Goal: Transaction & Acquisition: Obtain resource

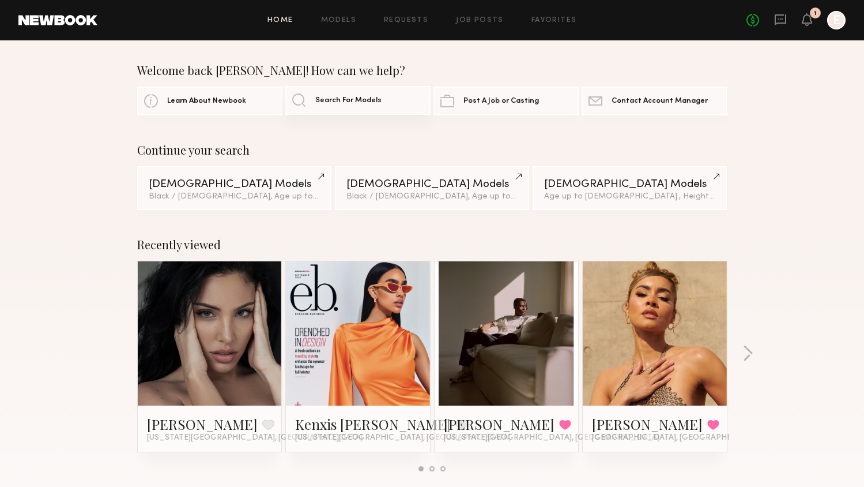
click at [331, 112] on link "Search For Models" at bounding box center [357, 100] width 145 height 29
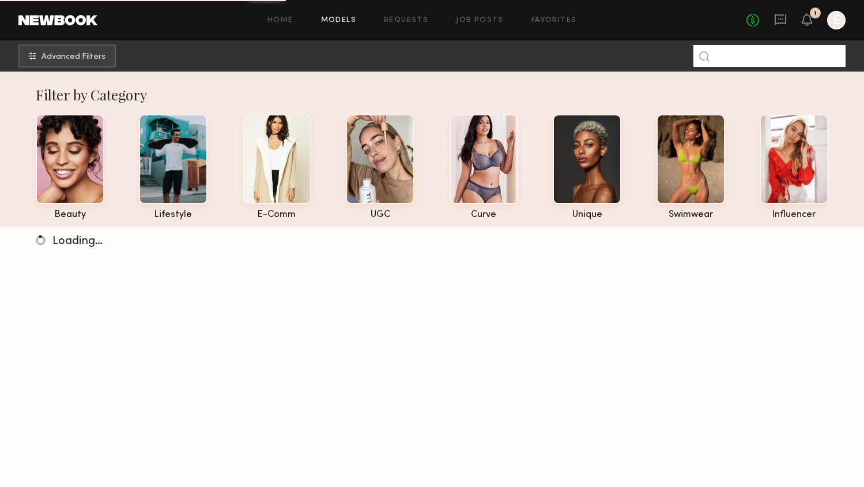
click at [774, 49] on input at bounding box center [769, 56] width 152 height 22
type input "****"
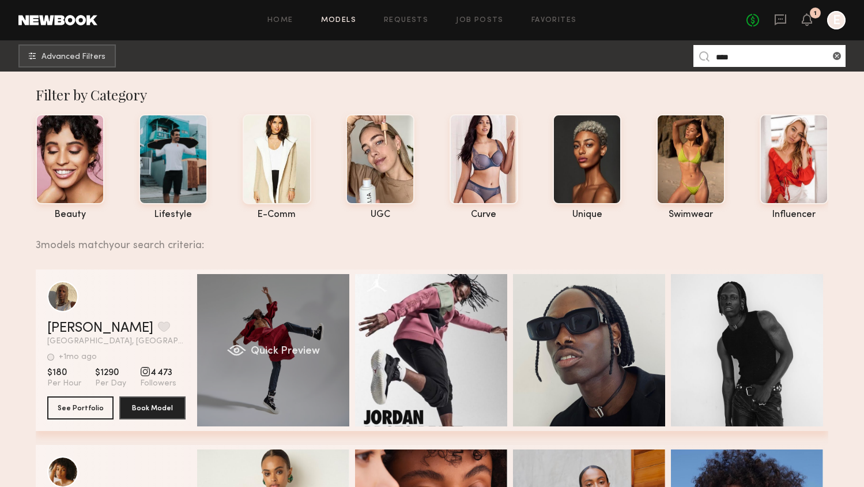
click at [289, 298] on div "Quick Preview" at bounding box center [273, 350] width 152 height 152
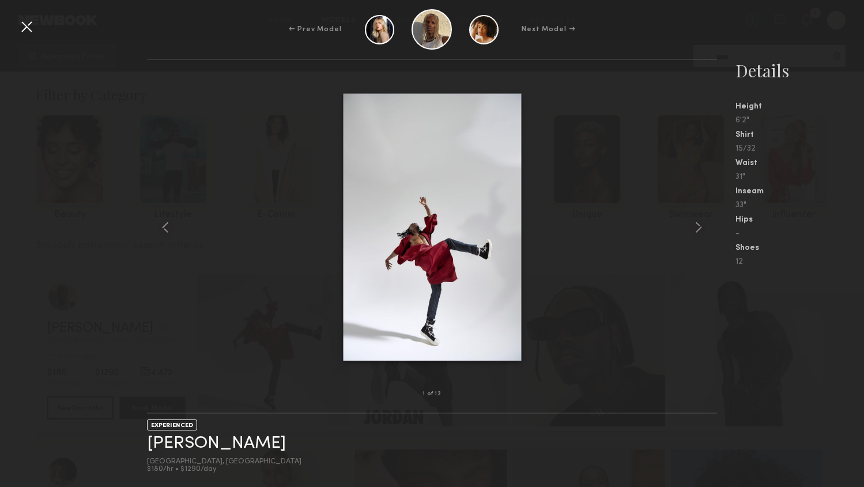
click at [670, 212] on div at bounding box center [432, 226] width 570 height 297
click at [723, 236] on nb-gallery-model-stats "Details Height 6'2" Shirt 15/32 Waist 31" Inseam 33" Hips - Shoes 12" at bounding box center [790, 273] width 147 height 428
click at [703, 234] on common-icon at bounding box center [698, 227] width 18 height 18
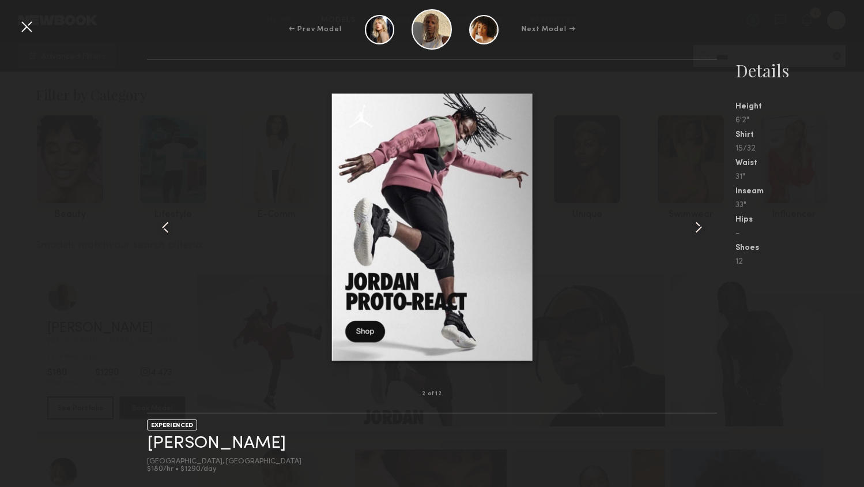
click at [707, 234] on common-icon at bounding box center [698, 227] width 18 height 18
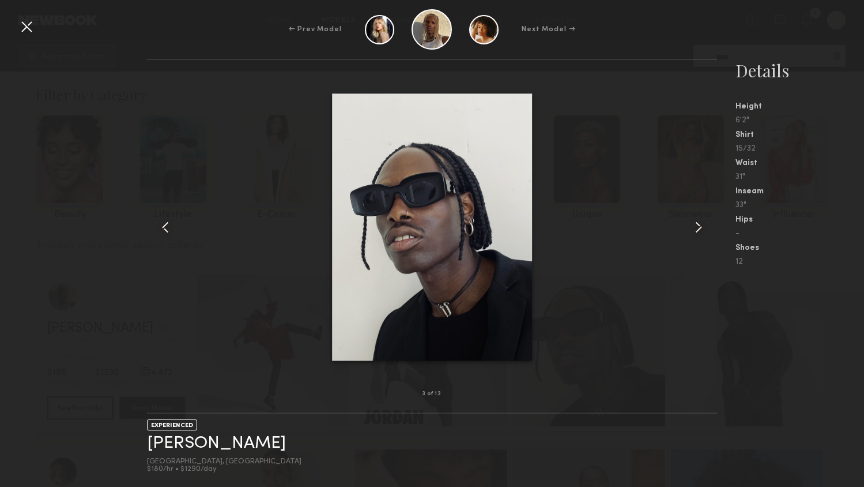
click at [707, 234] on common-icon at bounding box center [698, 227] width 18 height 18
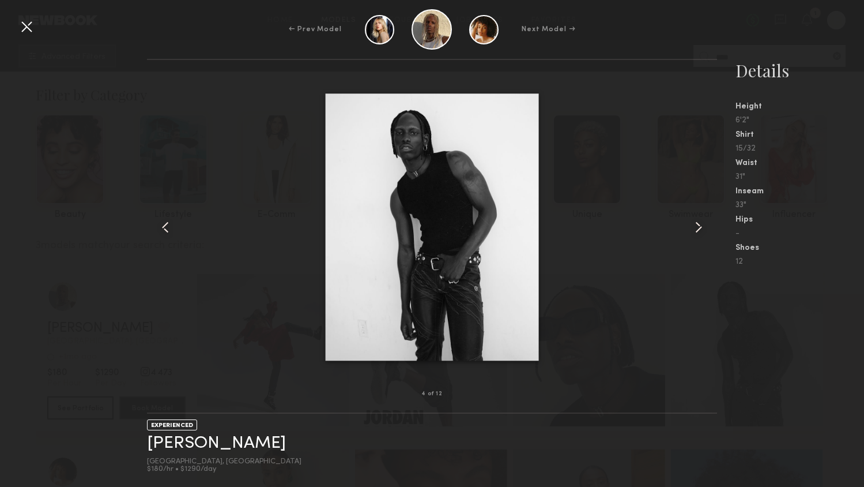
click at [707, 234] on common-icon at bounding box center [698, 227] width 18 height 18
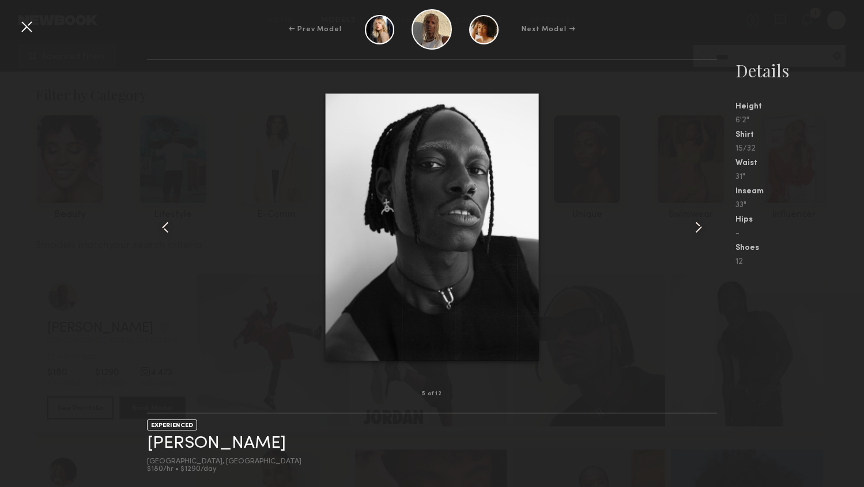
click at [707, 234] on common-icon at bounding box center [698, 227] width 18 height 18
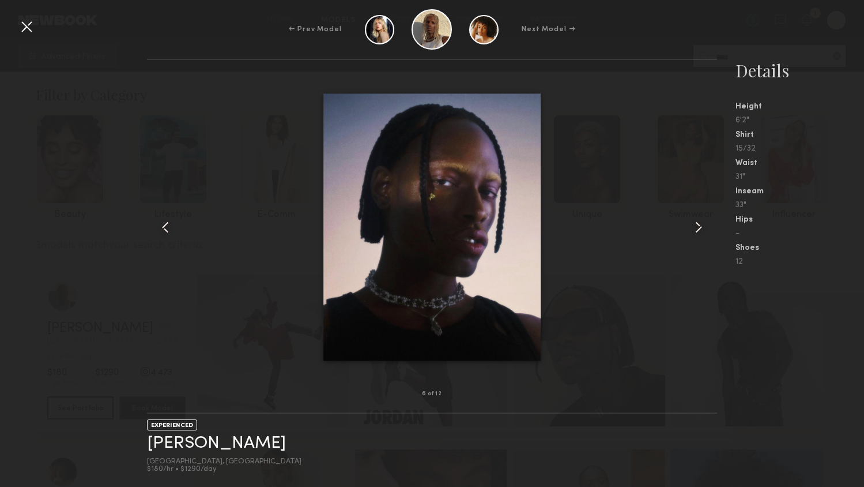
click at [707, 234] on common-icon at bounding box center [698, 227] width 18 height 18
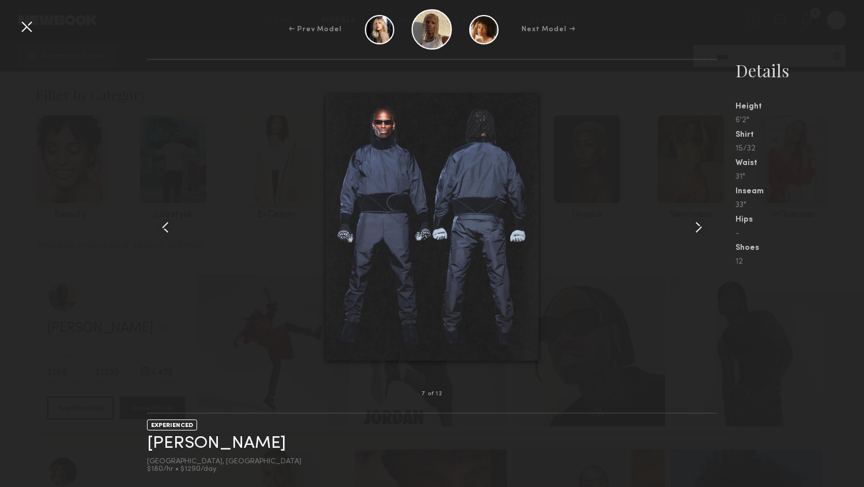
click at [26, 28] on div at bounding box center [26, 26] width 18 height 18
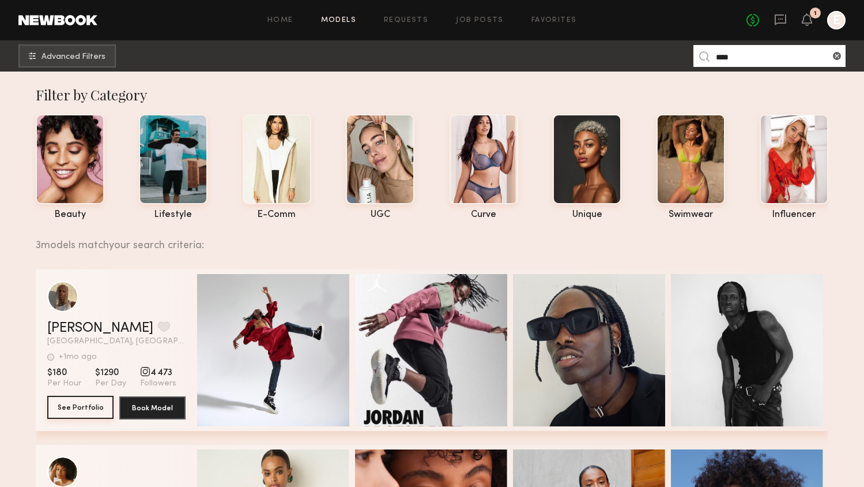
click at [83, 407] on button "See Portfolio" at bounding box center [80, 406] width 66 height 23
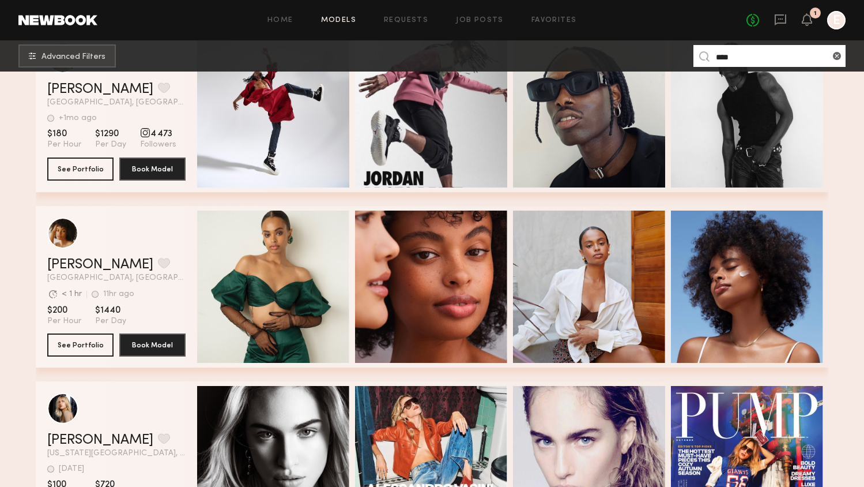
scroll to position [256, 0]
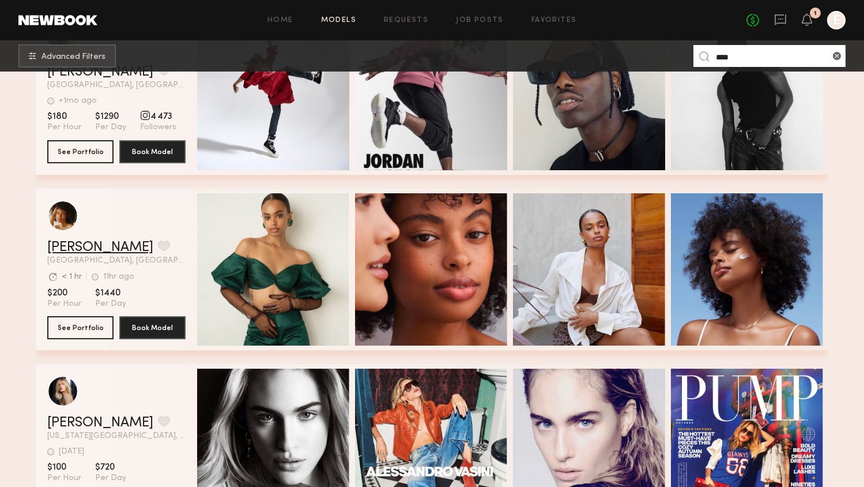
click at [76, 249] on link "[PERSON_NAME]" at bounding box center [100, 247] width 106 height 14
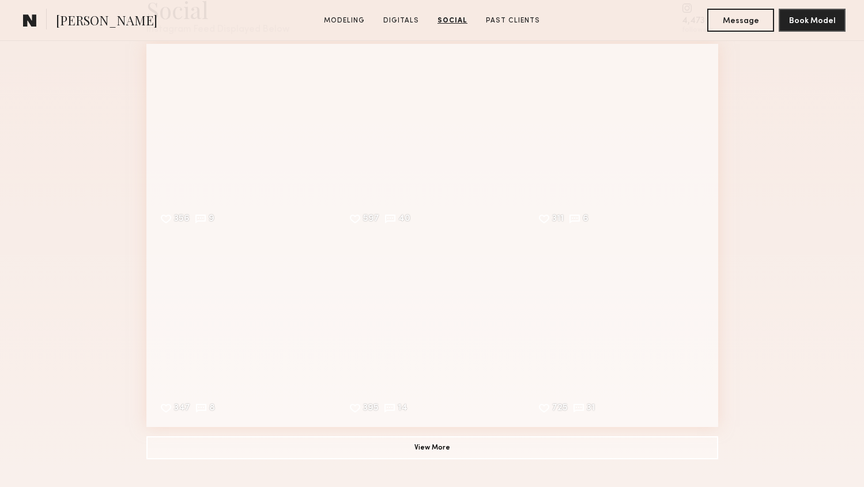
scroll to position [1651, 0]
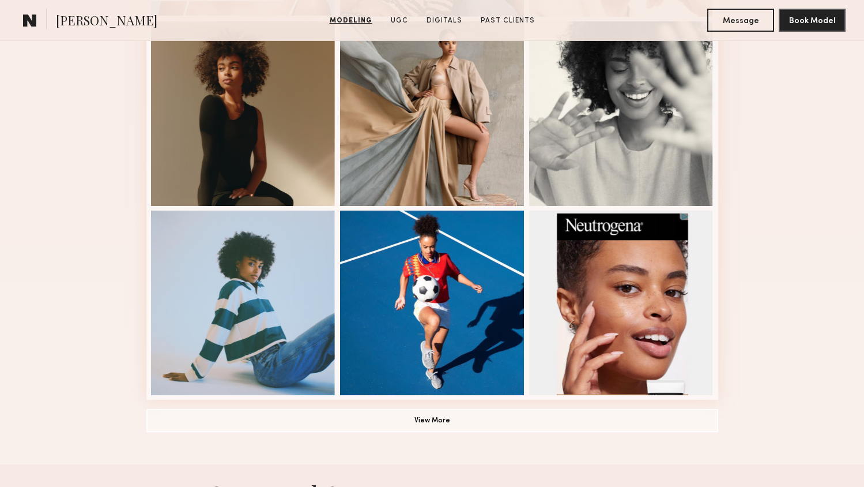
scroll to position [699, 0]
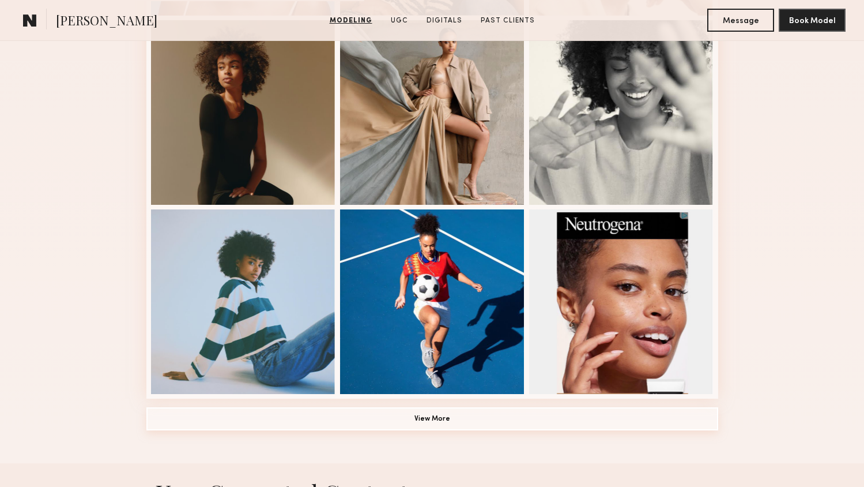
click at [429, 427] on button "View More" at bounding box center [432, 418] width 572 height 23
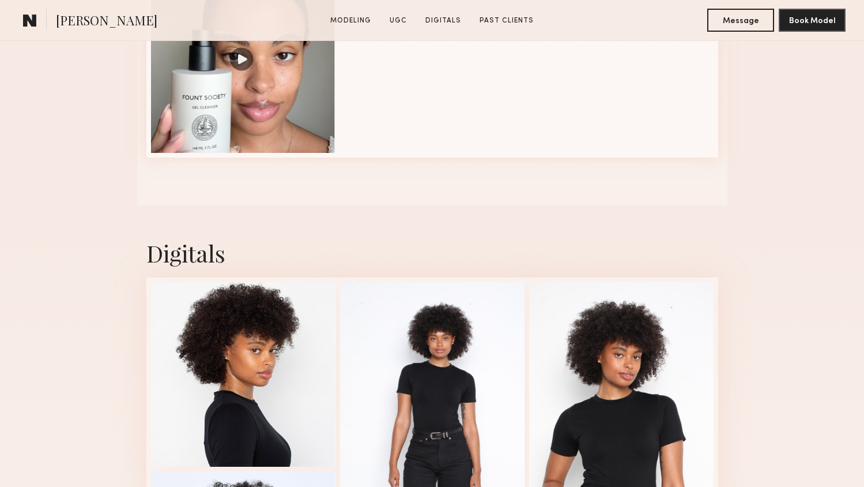
scroll to position [1703, 0]
